Goal: Task Accomplishment & Management: Complete application form

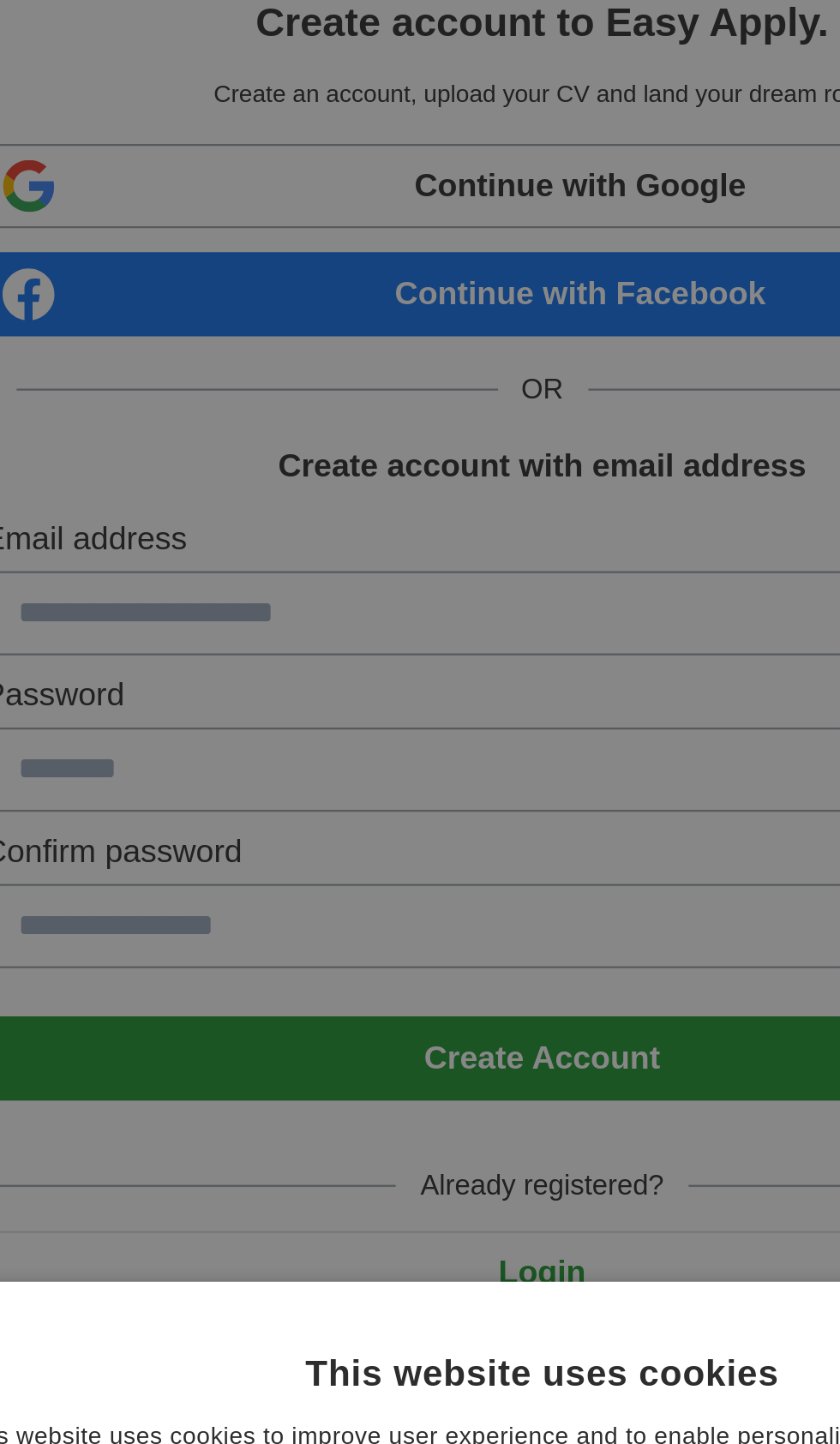
click at [240, 277] on div "This website uses cookies This website uses cookies to improve user experience …" at bounding box center [420, 722] width 840 height 1444
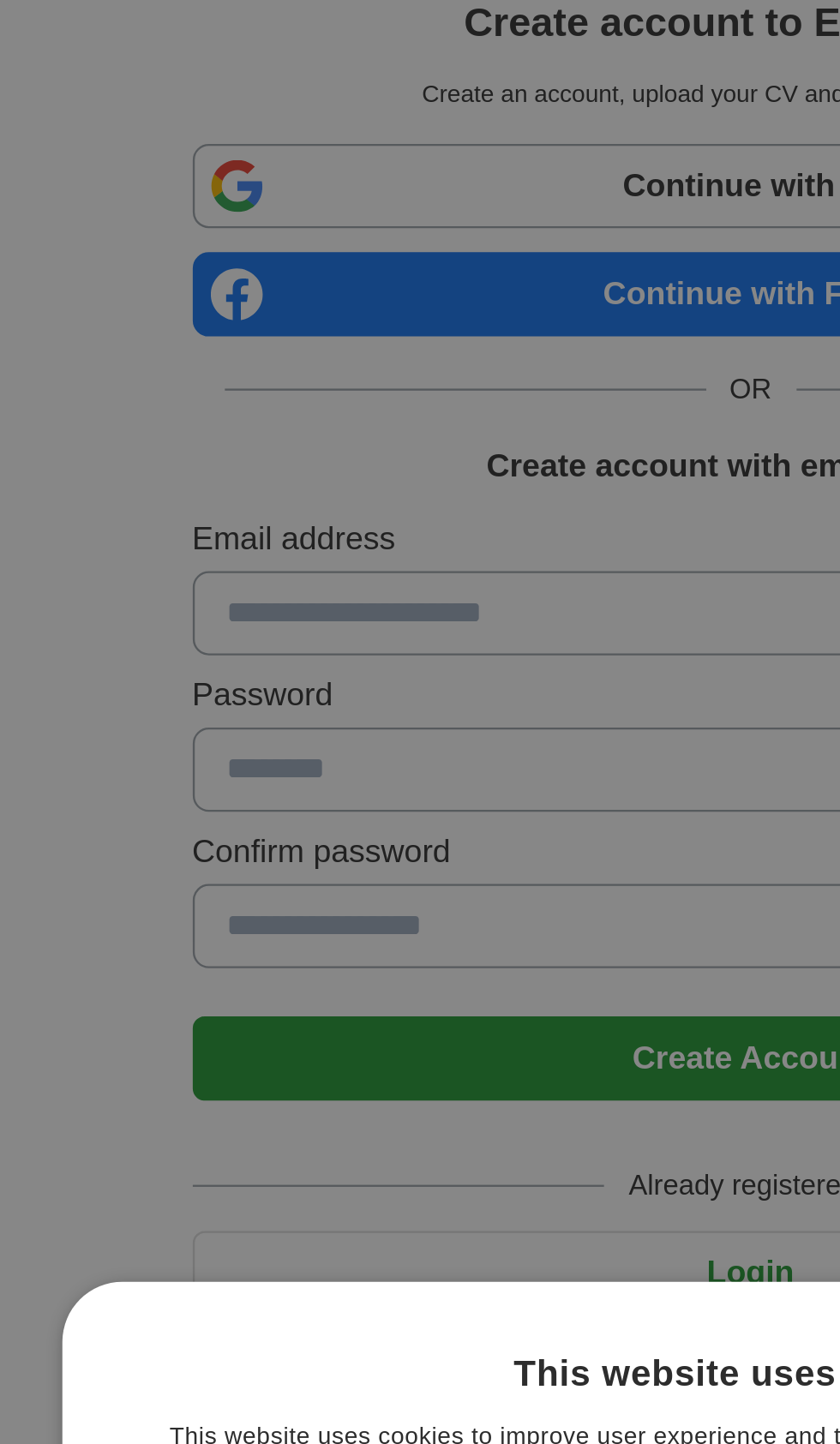
click at [241, 285] on div "This website uses cookies This website uses cookies to improve user experience …" at bounding box center [420, 722] width 840 height 1444
click at [220, 276] on div "This website uses cookies This website uses cookies to improve user experience …" at bounding box center [420, 722] width 840 height 1444
click at [229, 286] on div "This website uses cookies This website uses cookies to improve user experience …" at bounding box center [420, 722] width 840 height 1444
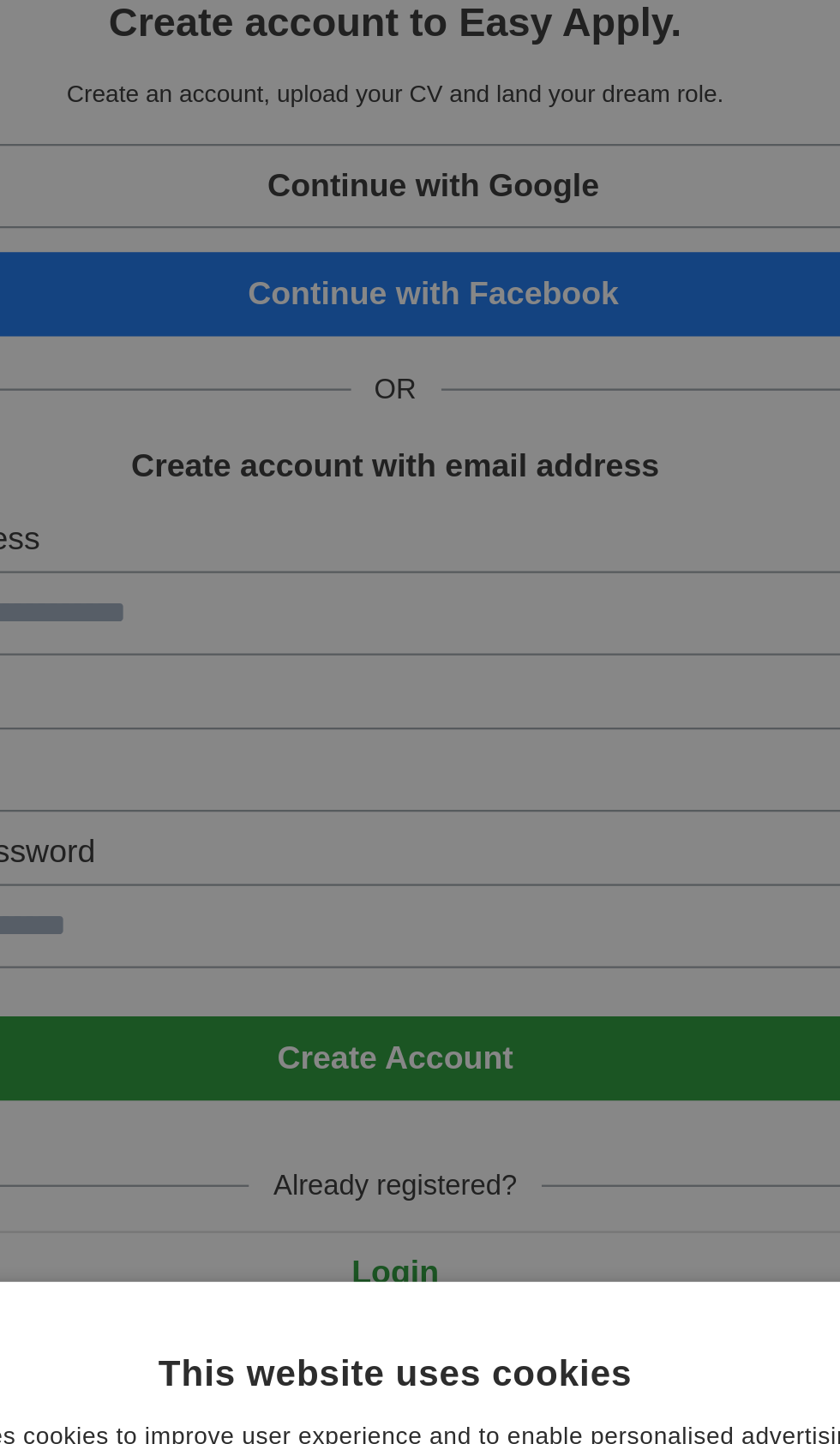
click at [466, 126] on div "This website uses cookies This website uses cookies to improve user experience …" at bounding box center [420, 722] width 840 height 1444
click at [471, 178] on div "This website uses cookies This website uses cookies to improve user experience …" at bounding box center [420, 722] width 840 height 1444
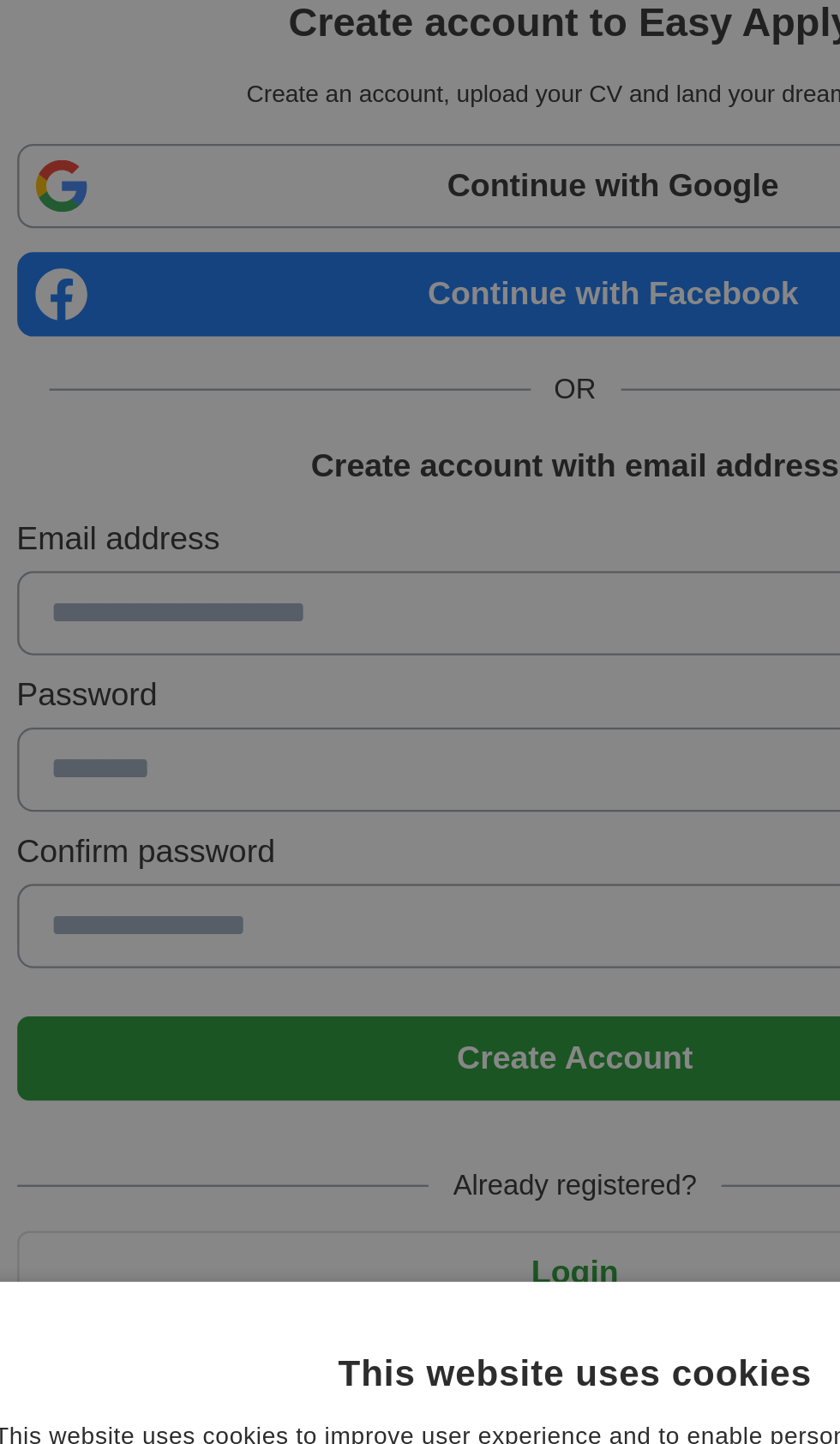
click at [303, 285] on div "This website uses cookies This website uses cookies to improve user experience …" at bounding box center [420, 722] width 840 height 1444
click at [268, 289] on div "This website uses cookies This website uses cookies to improve user experience …" at bounding box center [420, 722] width 840 height 1444
click at [229, 277] on div "This website uses cookies This website uses cookies to improve user experience …" at bounding box center [420, 722] width 840 height 1444
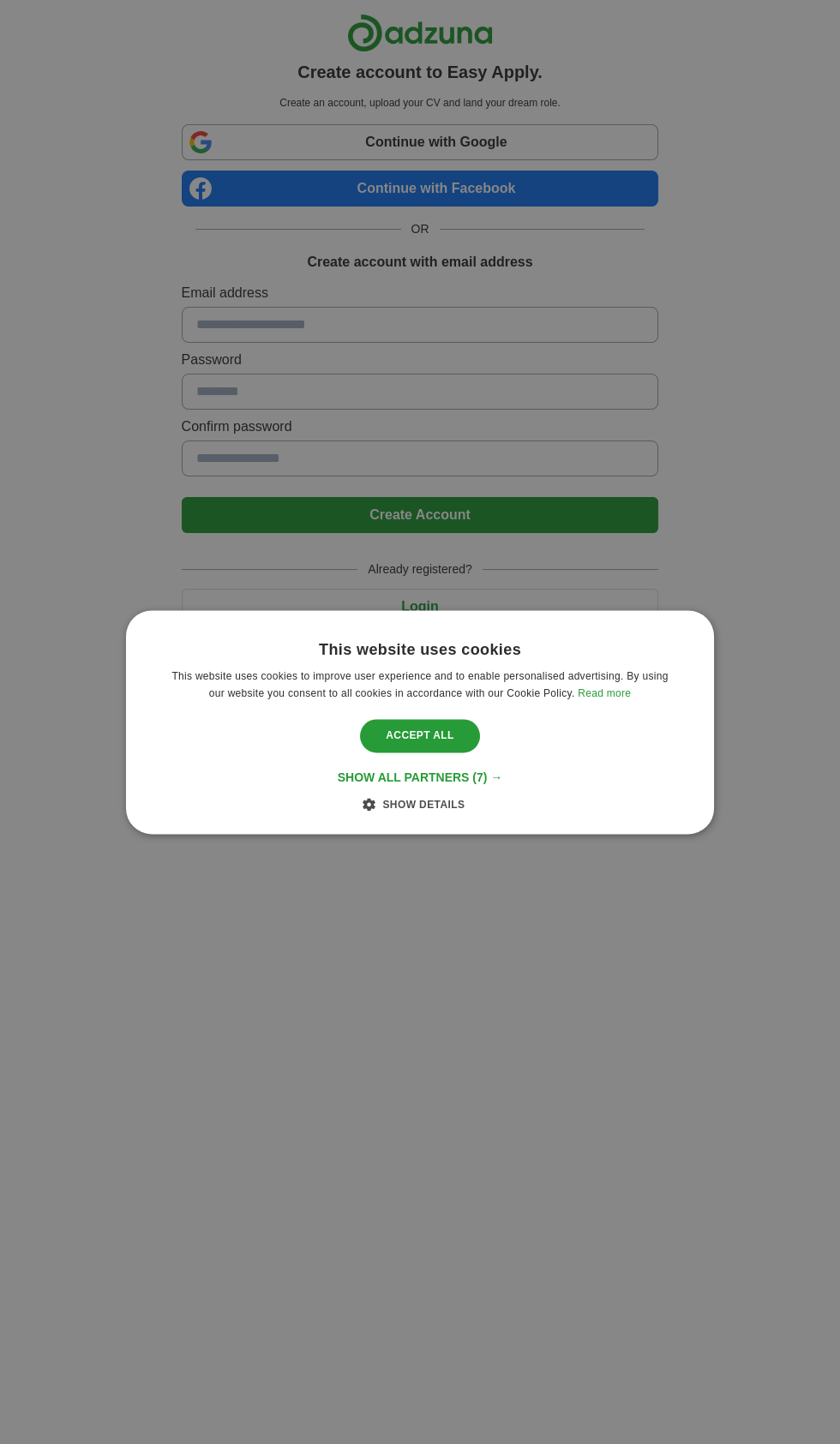
click at [134, 491] on div "This website uses cookies This website uses cookies to improve user experience …" at bounding box center [420, 722] width 840 height 1444
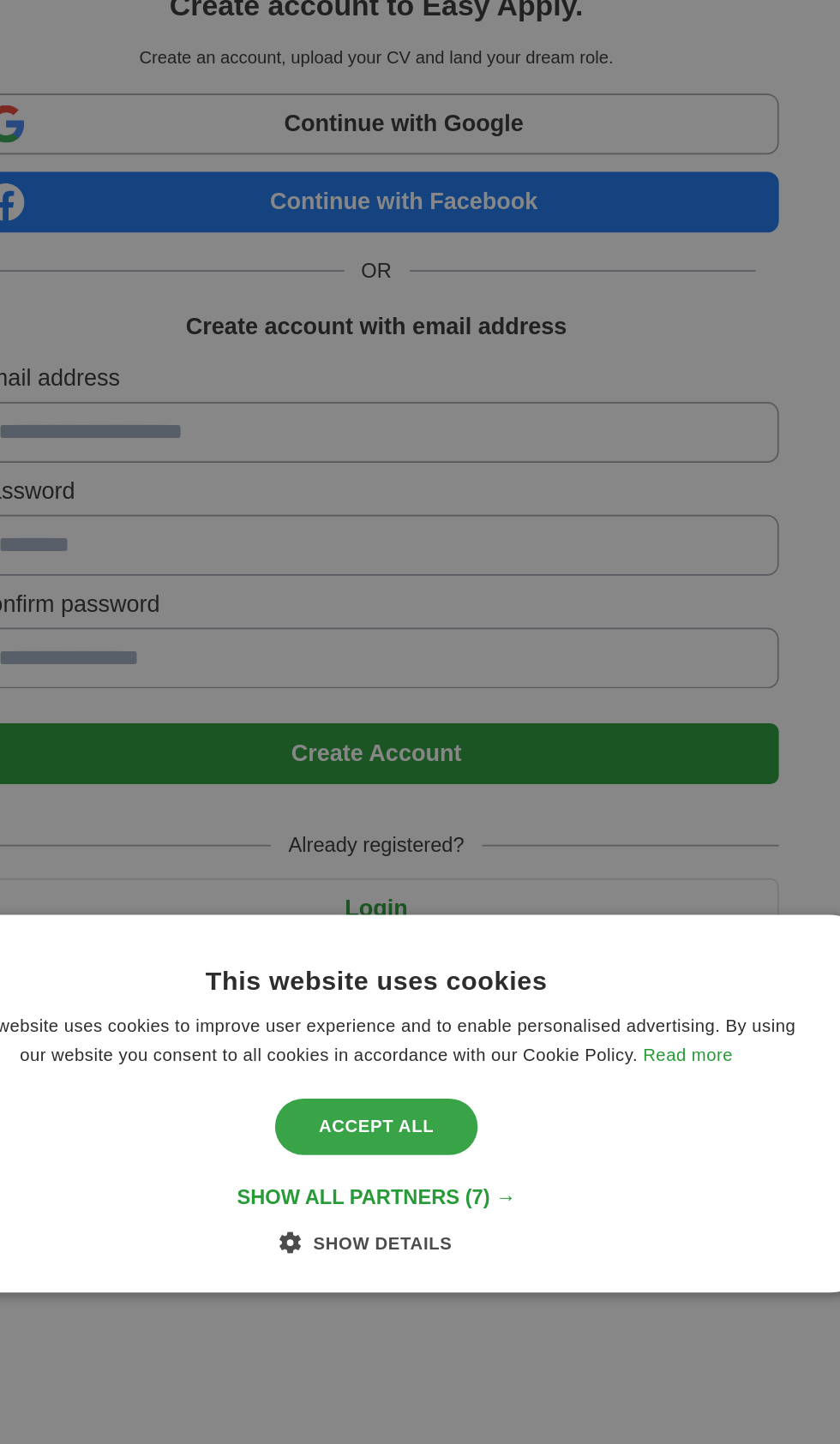
click at [422, 752] on div "Accept all" at bounding box center [419, 736] width 120 height 33
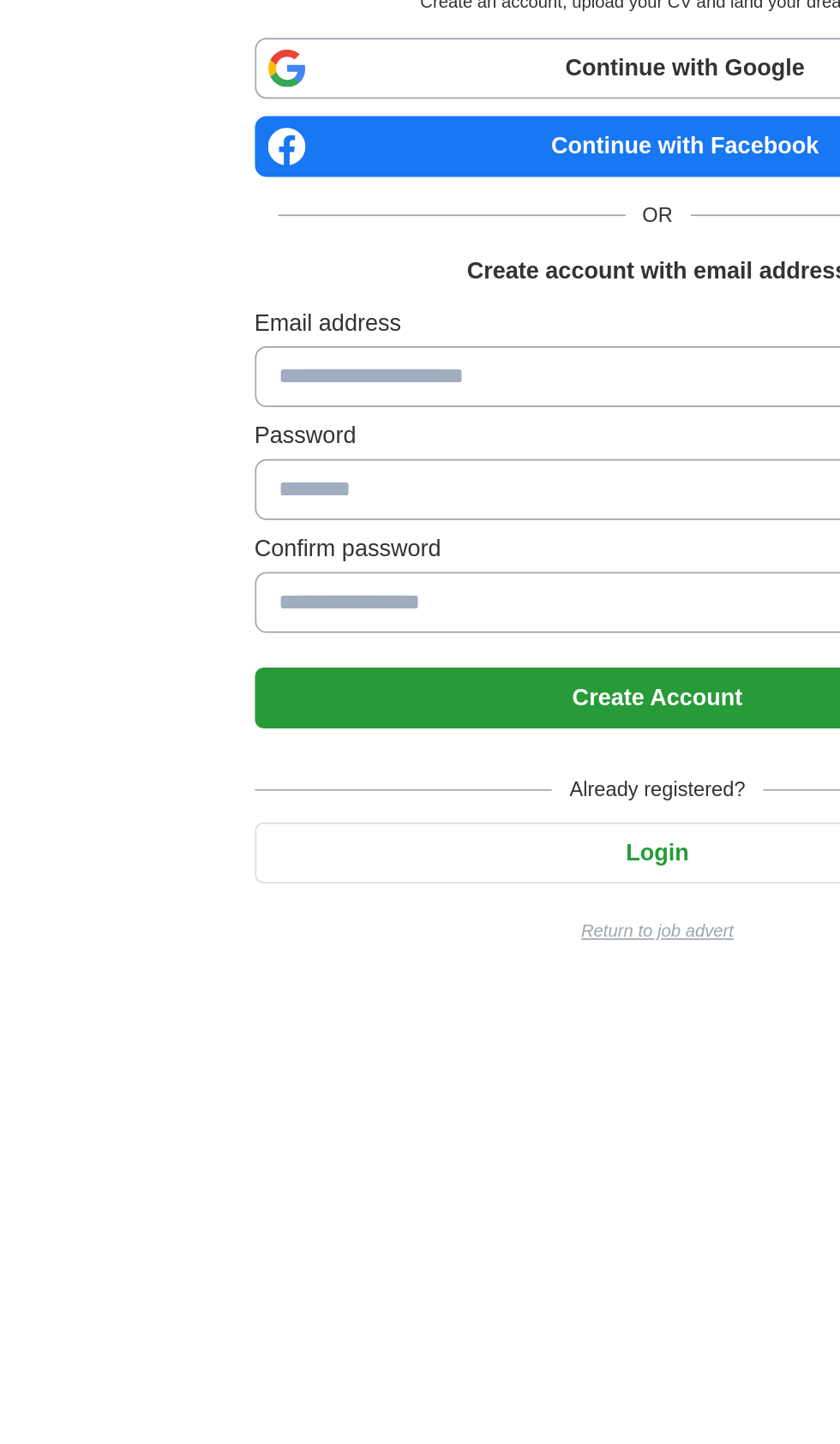
click at [269, 307] on input at bounding box center [421, 325] width 478 height 36
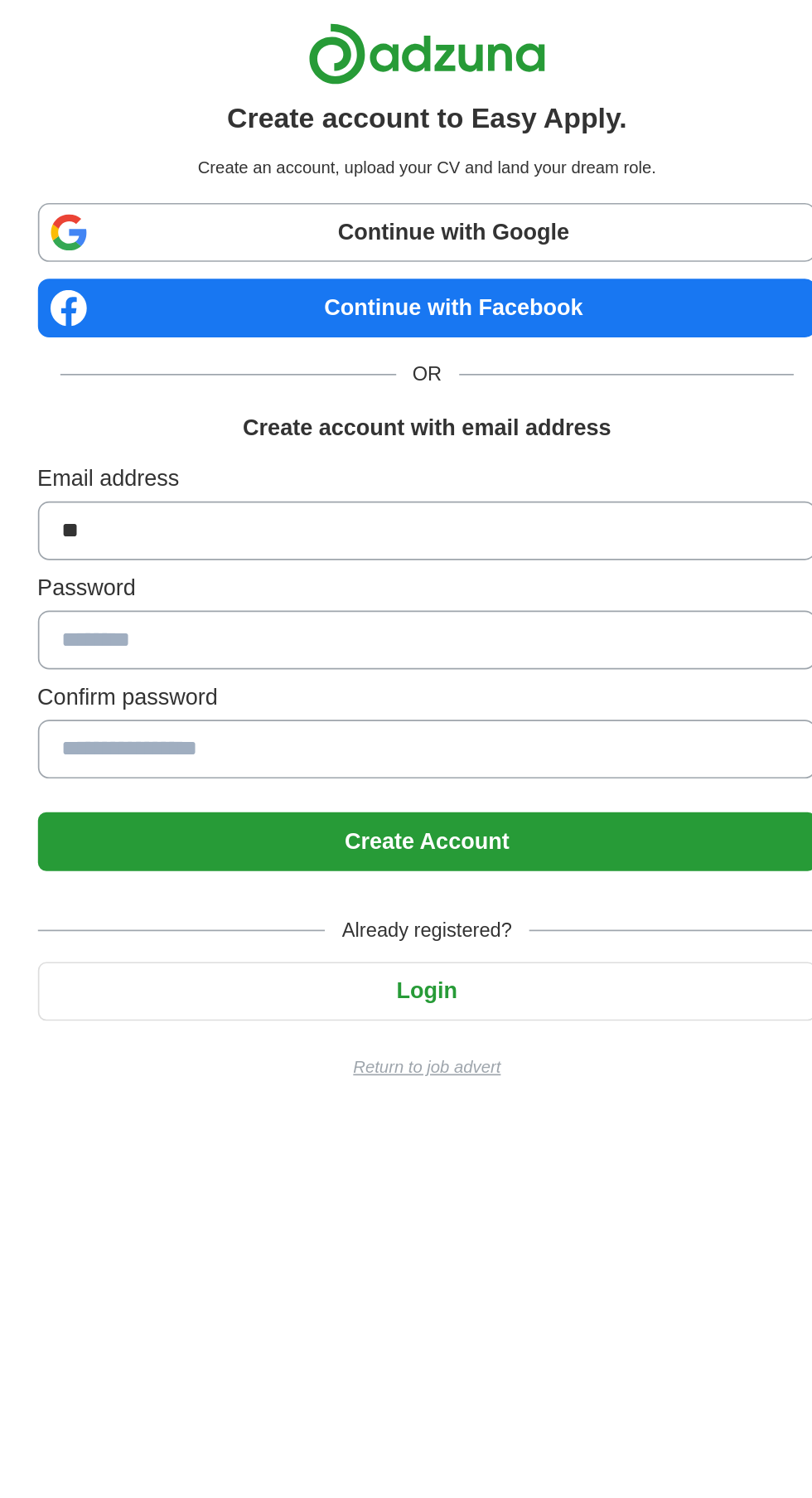
type input "*"
